Goal: Information Seeking & Learning: Find specific fact

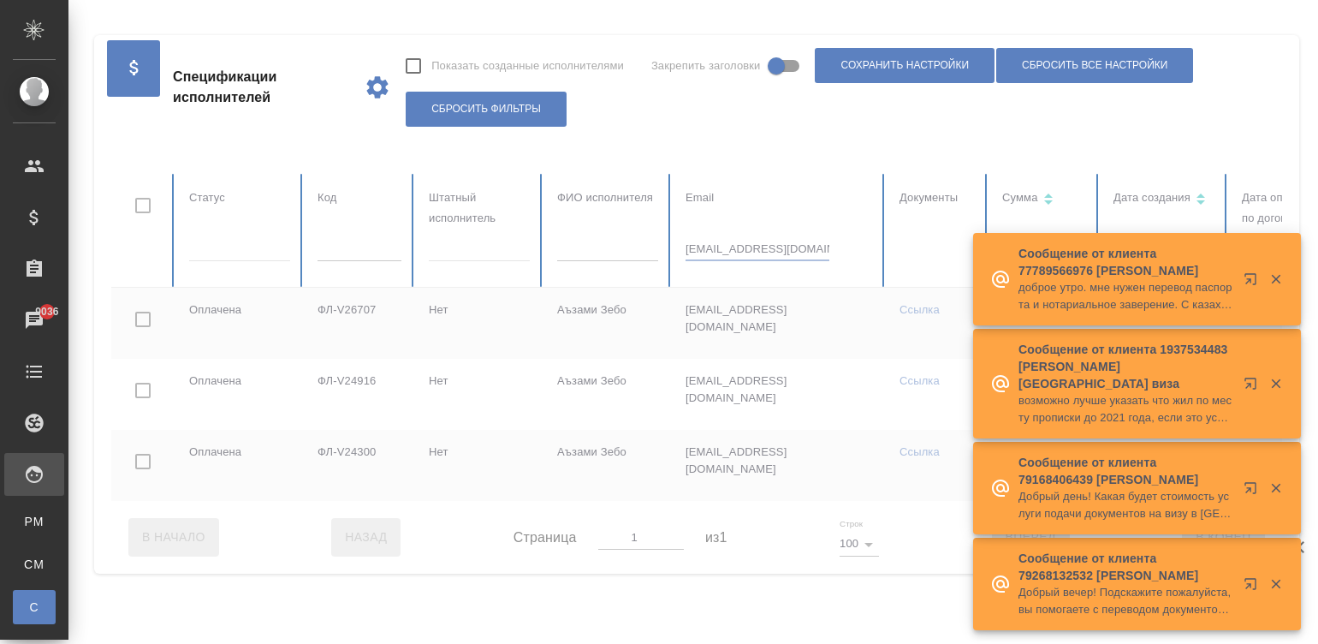
scroll to position [0, 38]
checkbox input "true"
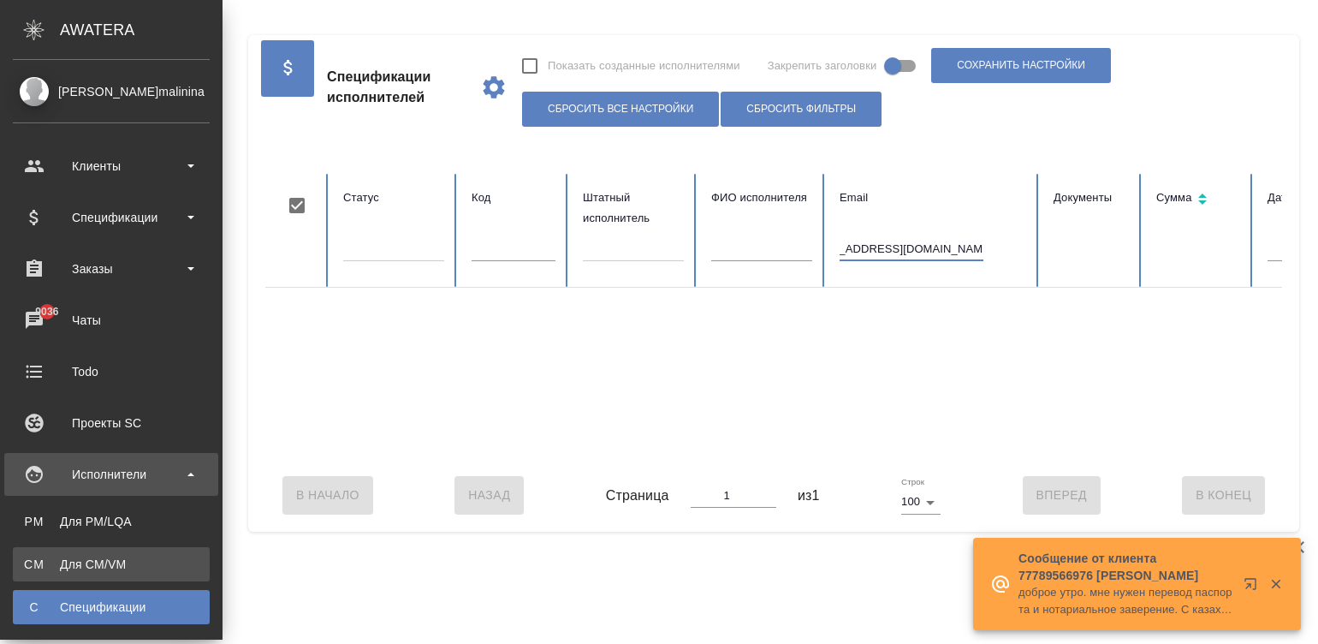
type input "ekaterina.oleinikova19@gmail.com"
click at [33, 568] on span "CM" at bounding box center [34, 564] width 26 height 17
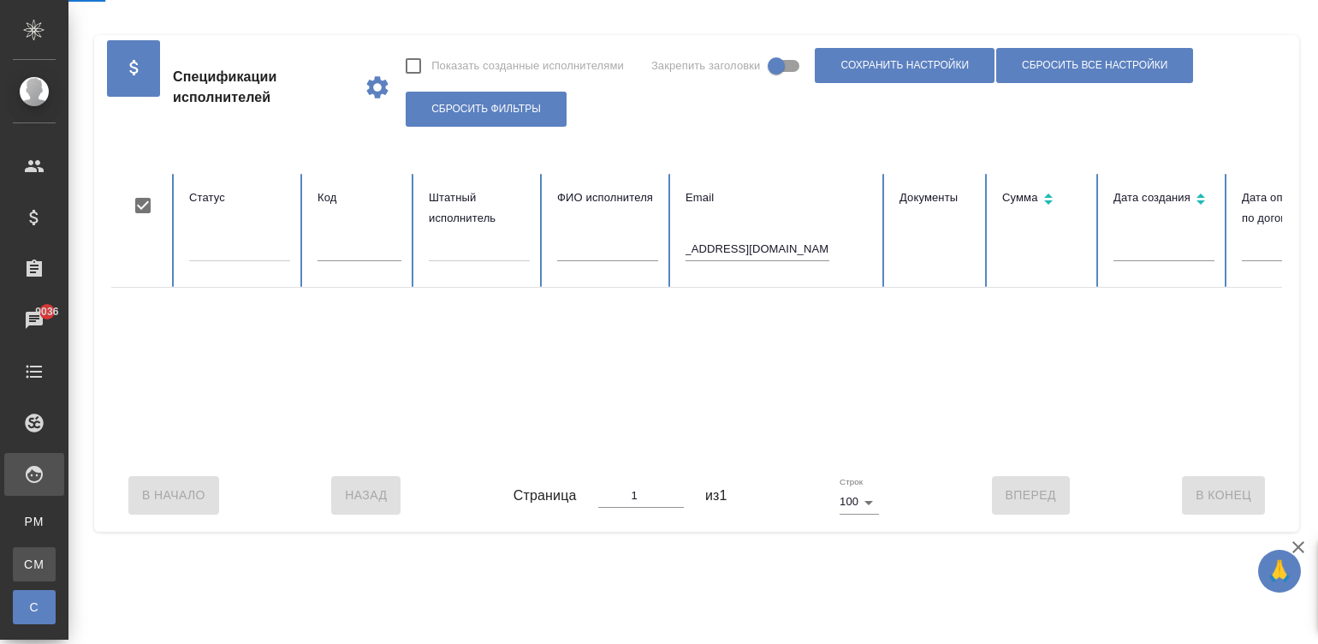
scroll to position [0, 0]
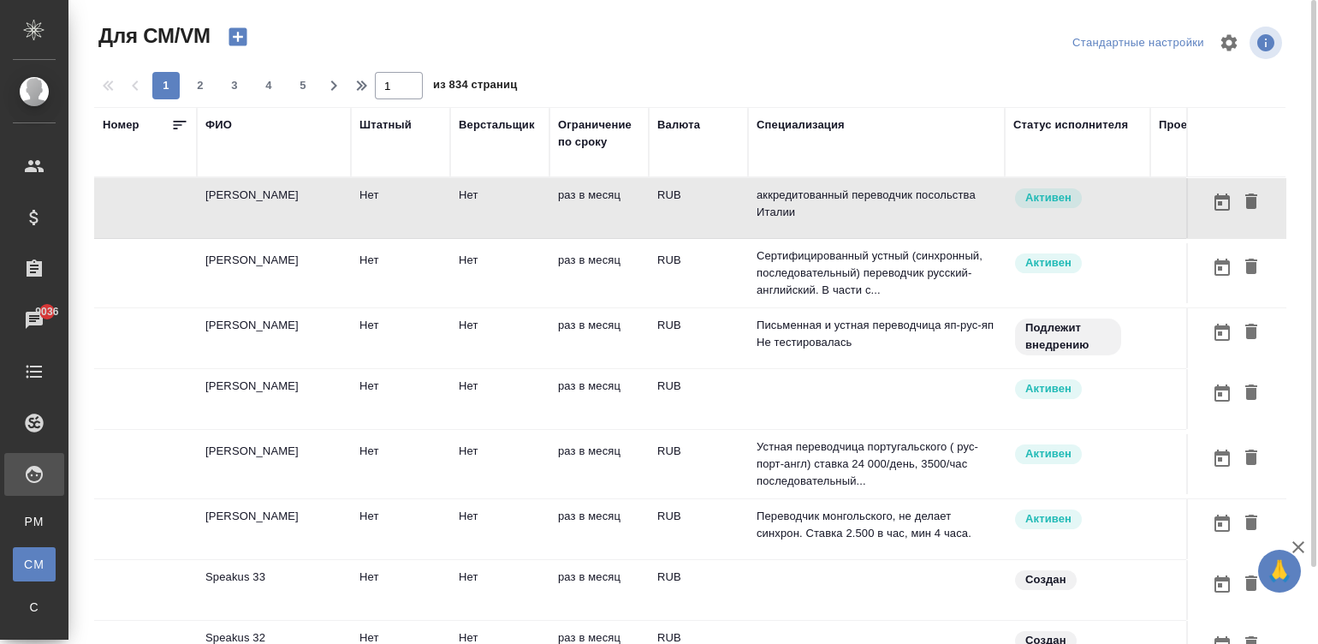
click at [749, 205] on td "аккредитованный переводчик посольства Италии" at bounding box center [876, 208] width 257 height 60
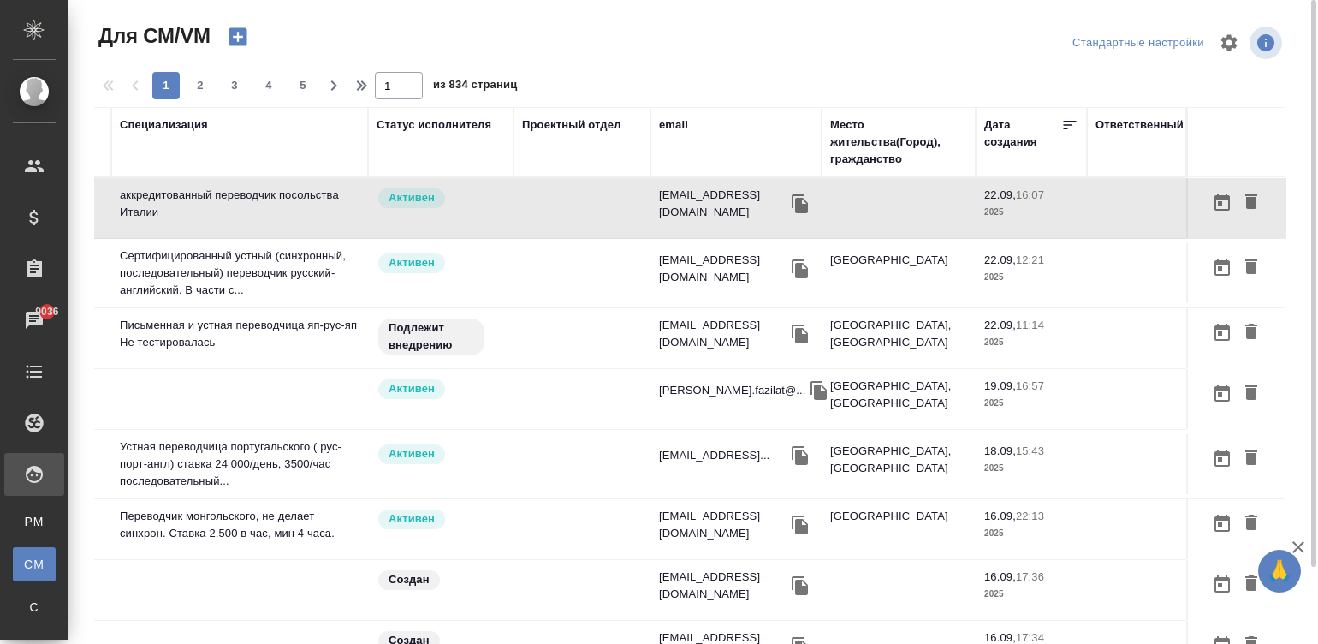
click at [659, 121] on div "email" at bounding box center [673, 124] width 29 height 17
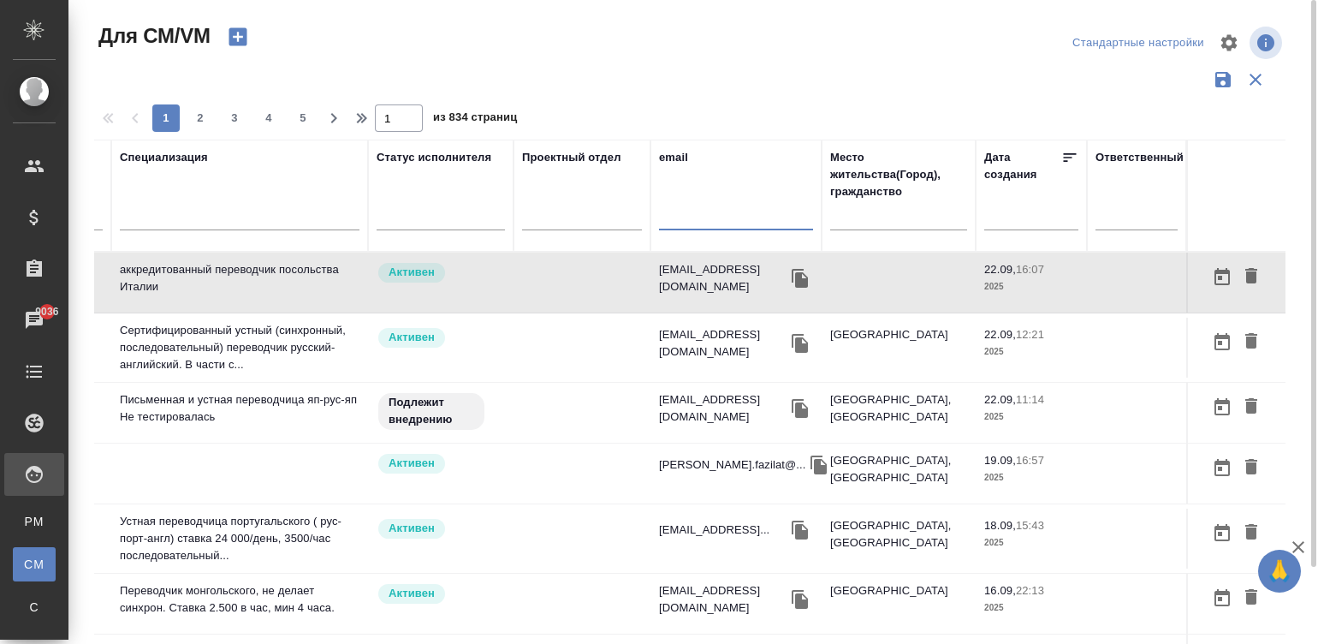
click at [672, 227] on input "text" at bounding box center [736, 219] width 154 height 21
paste input "ekaterina.oleinikova19@gmail.com"
type input "ekaterina.oleinikova19@gmail.com"
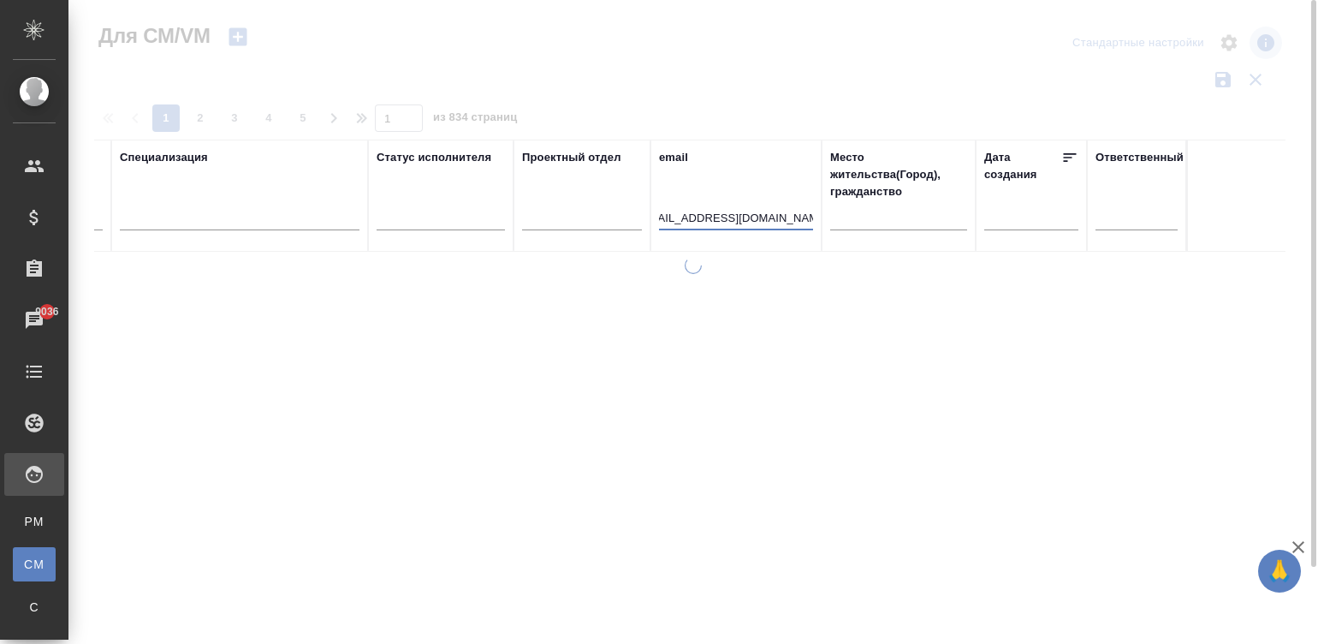
scroll to position [0, 637]
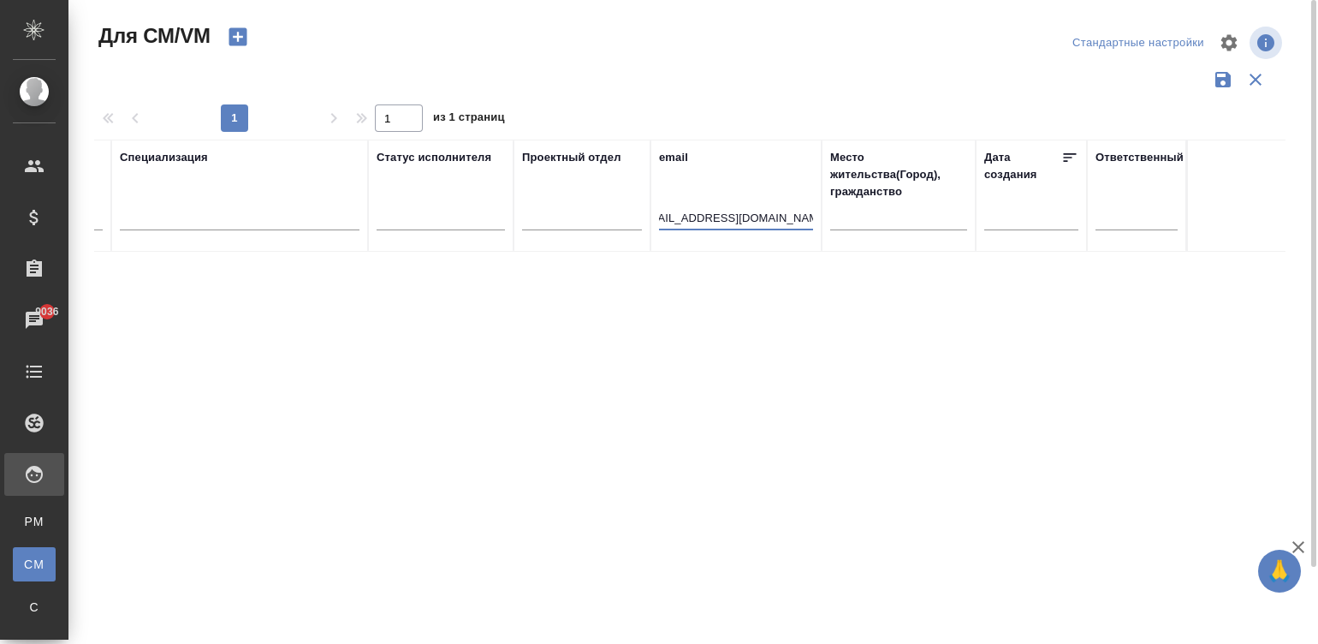
click at [756, 223] on input "ekaterina.oleinikova19@gmail.com" at bounding box center [736, 219] width 154 height 21
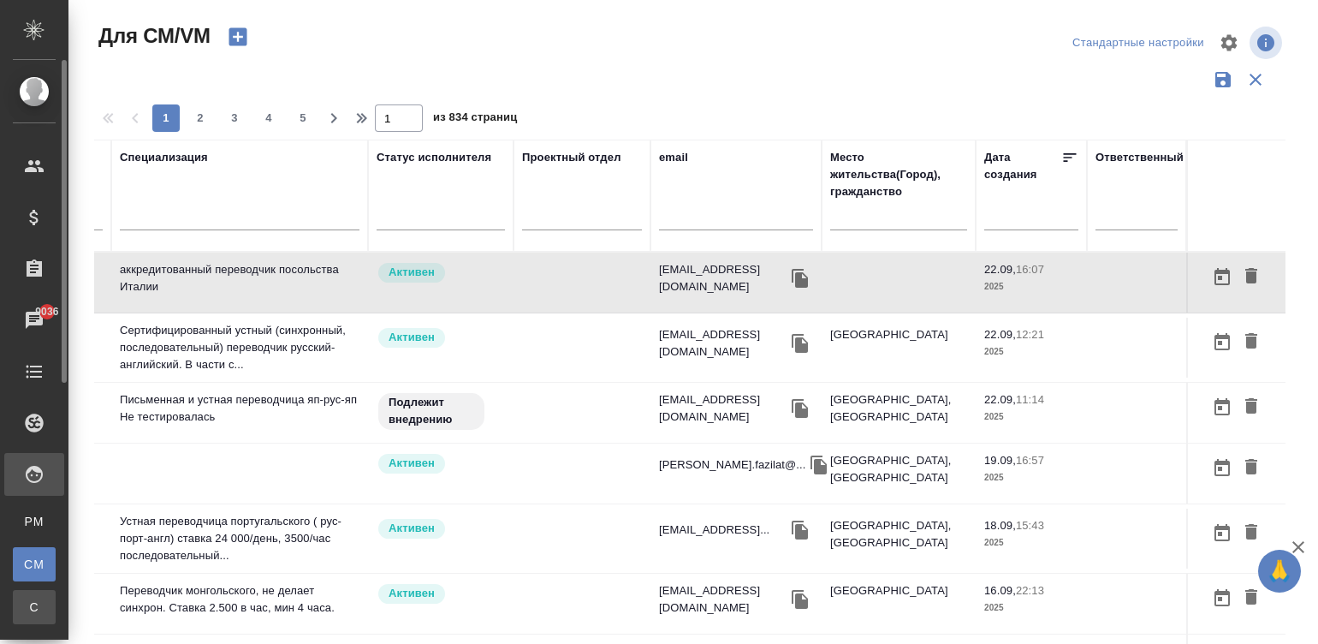
click at [31, 604] on span "С" at bounding box center [34, 606] width 26 height 17
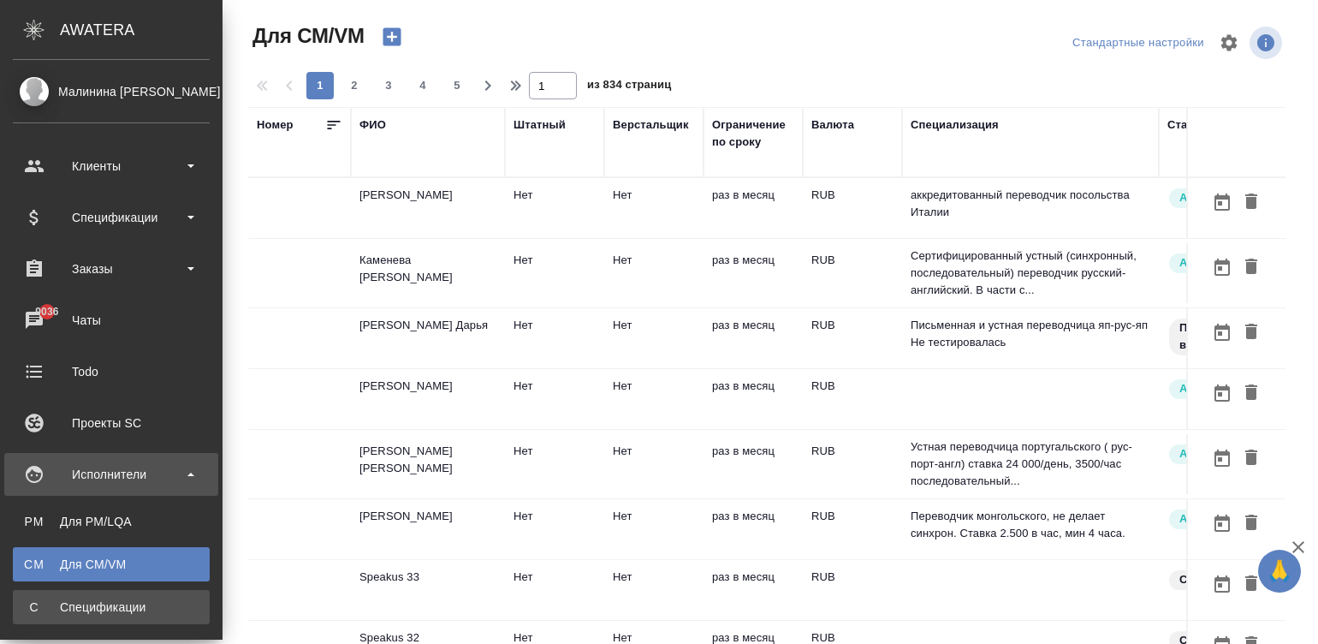
click at [38, 603] on span "С" at bounding box center [34, 606] width 26 height 17
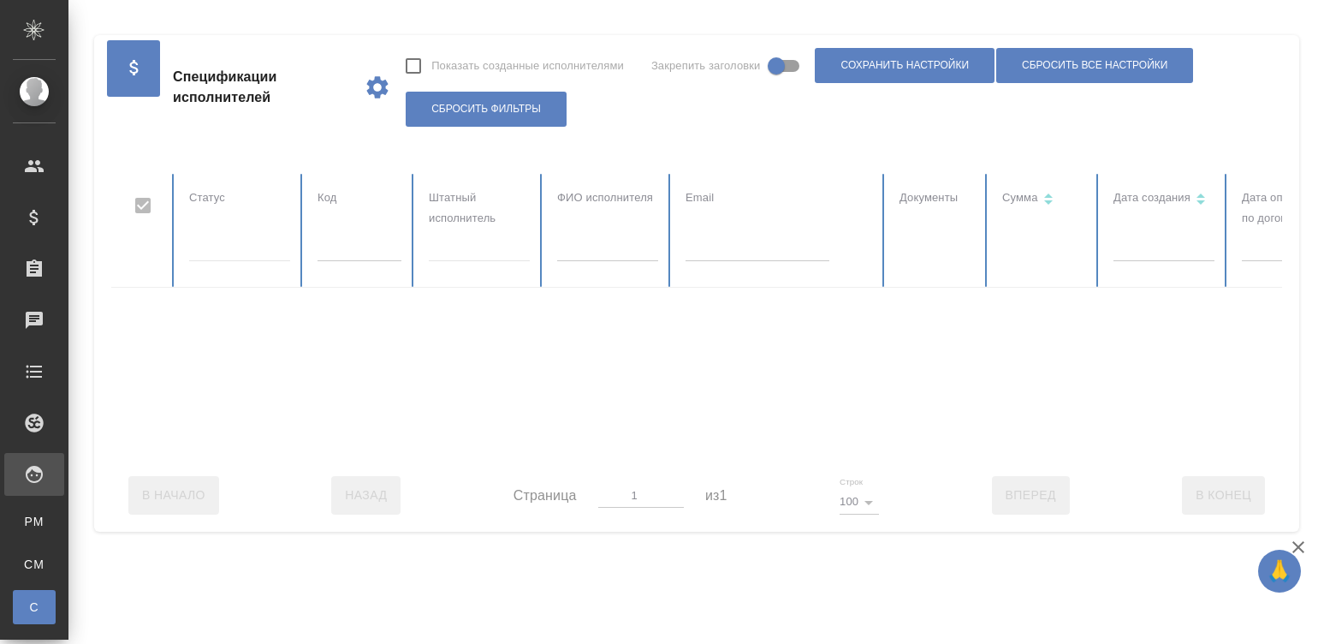
click at [358, 254] on input "text" at bounding box center [360, 249] width 84 height 24
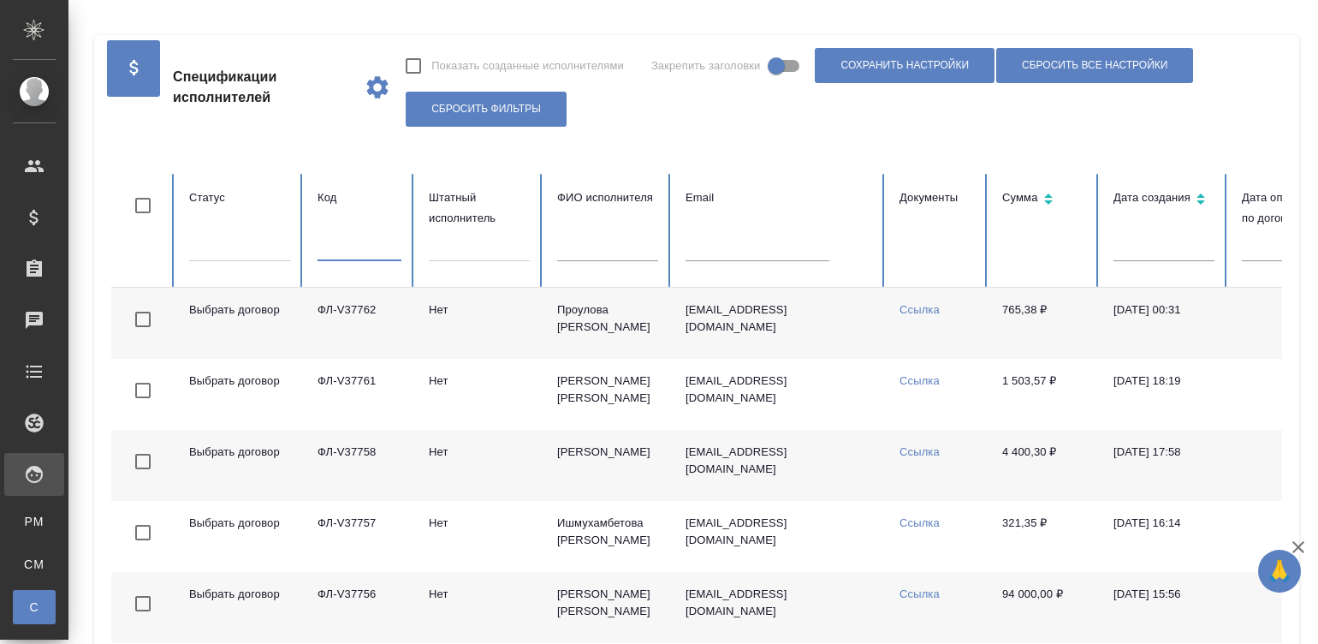
checkbox input "false"
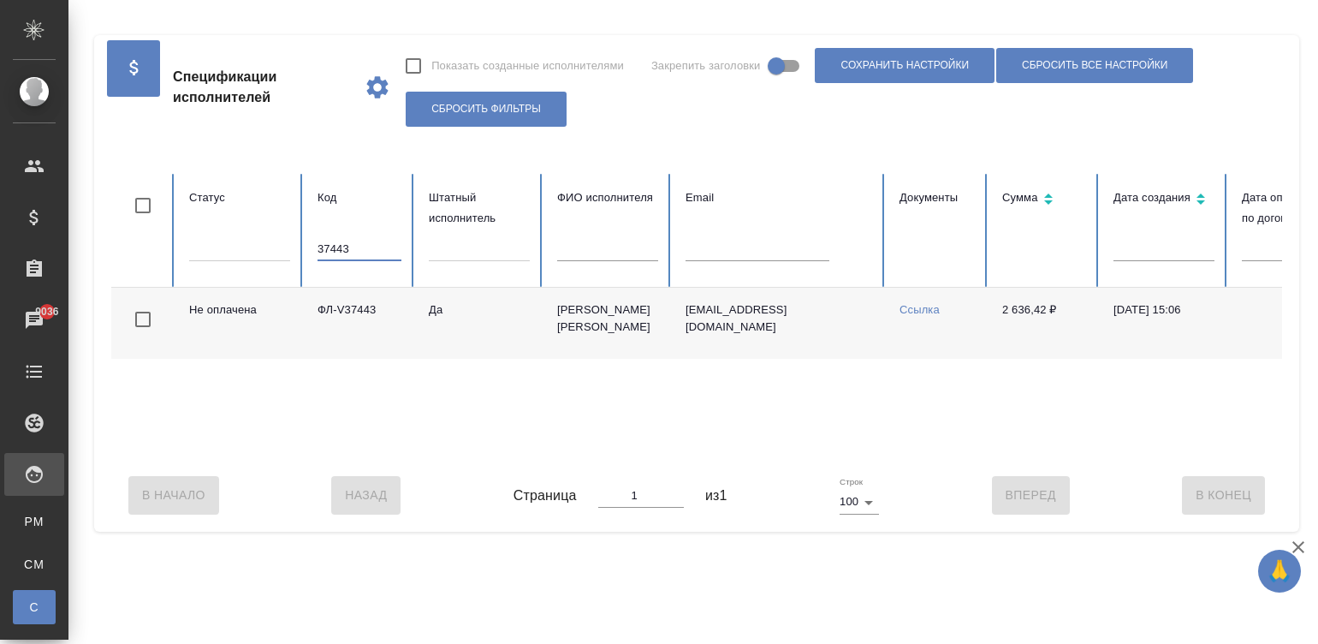
type input "37443"
click at [466, 310] on td "Да" at bounding box center [479, 323] width 128 height 71
click at [378, 244] on input "37443" at bounding box center [360, 249] width 84 height 24
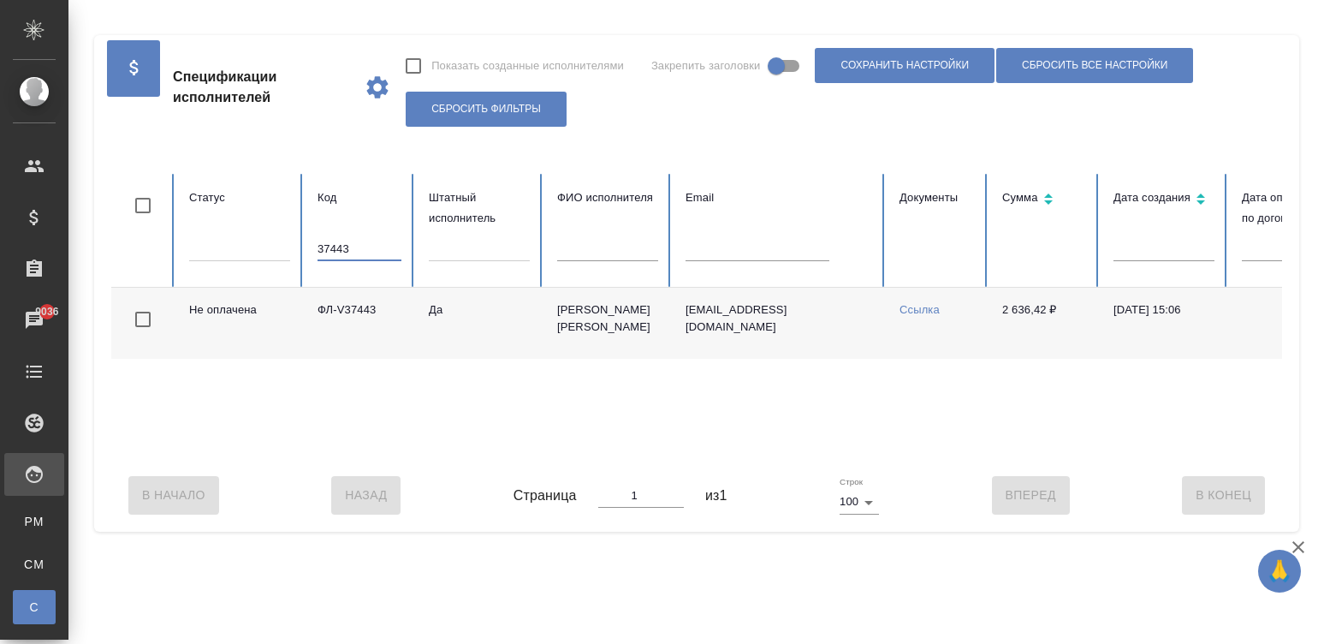
click at [378, 244] on input "37443" at bounding box center [360, 249] width 84 height 24
click at [721, 250] on table "Статус Код Штатный исполнитель ФИО исполнителя Email Документы Сумма Дата созда…" at bounding box center [1028, 316] width 1834 height 285
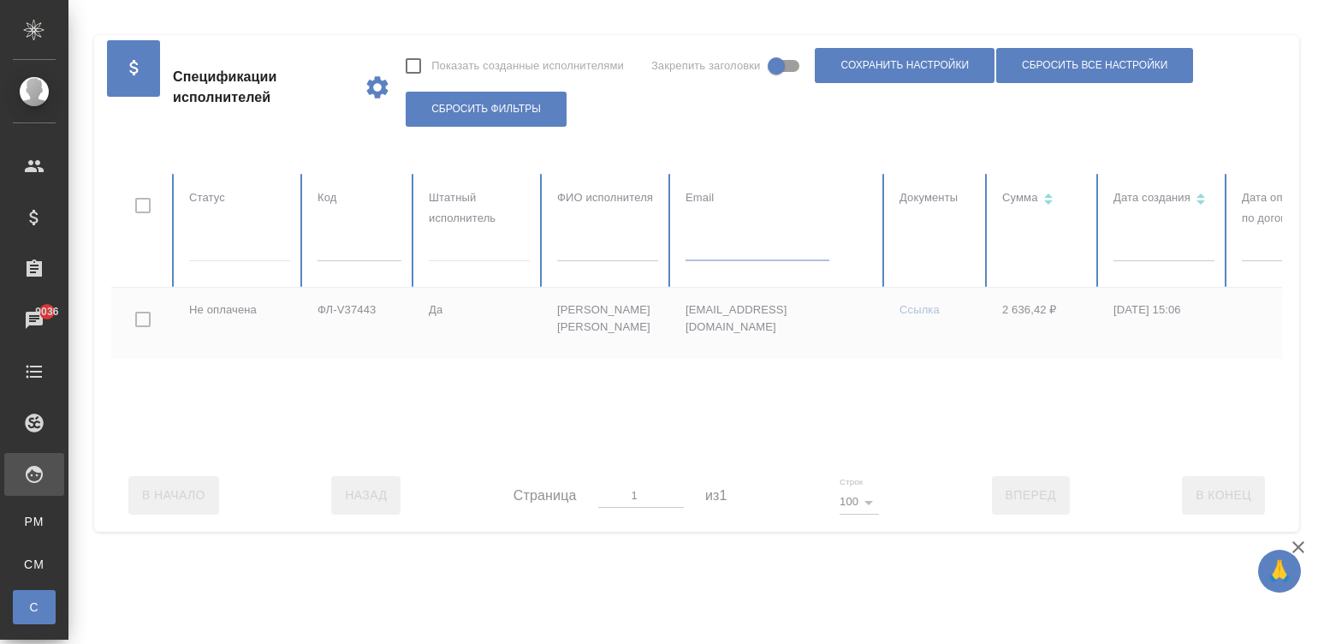
paste input "[EMAIL_ADDRESS][DOMAIN_NAME]"
click at [796, 244] on input "[EMAIL_ADDRESS][DOMAIN_NAME]" at bounding box center [758, 249] width 144 height 24
type input "[EMAIL_ADDRESS][DOMAIN_NAME]"
click at [796, 136] on div "Спецификации исполнителей Показать созданные исполнителями Закрепить заголовки …" at bounding box center [696, 87] width 1171 height 104
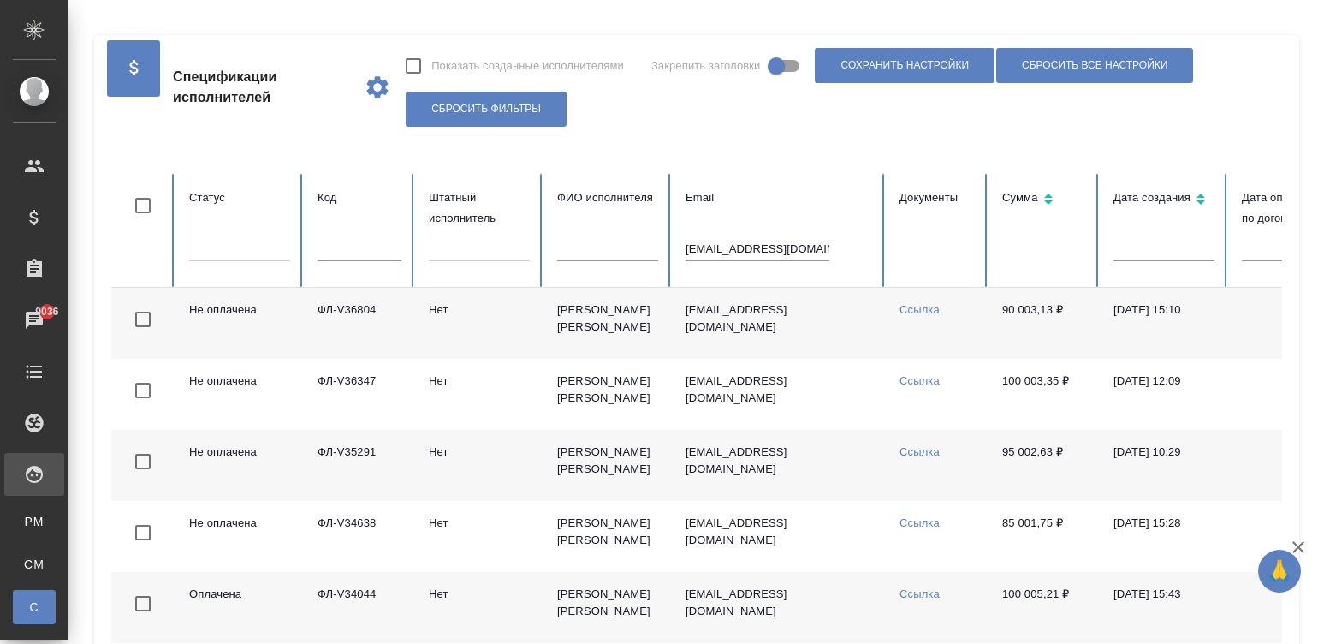
click at [622, 334] on td "[PERSON_NAME] [PERSON_NAME]" at bounding box center [608, 323] width 128 height 71
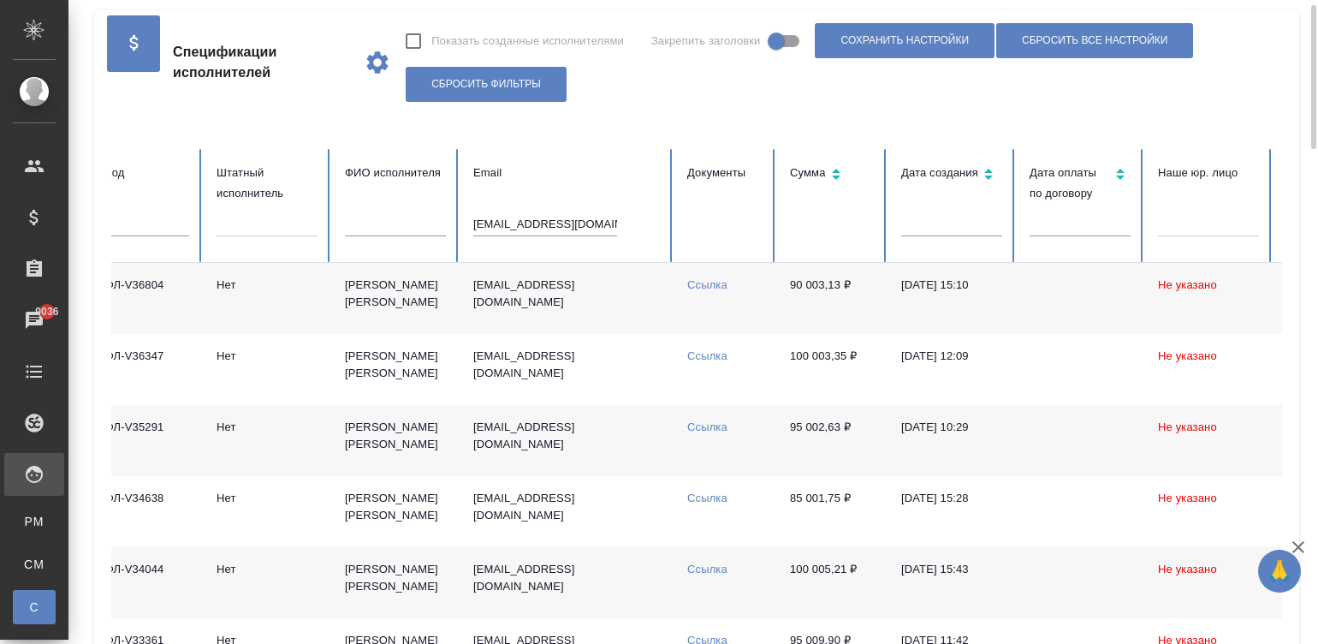
scroll to position [0, 105]
